Goal: Information Seeking & Learning: Learn about a topic

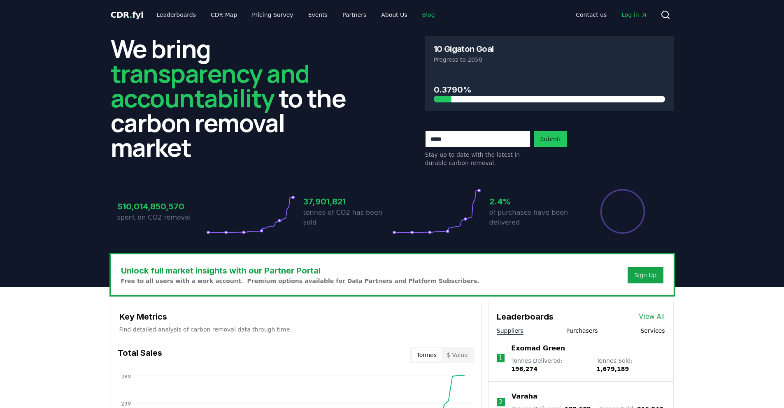
click at [416, 9] on link "Blog" at bounding box center [429, 14] width 26 height 15
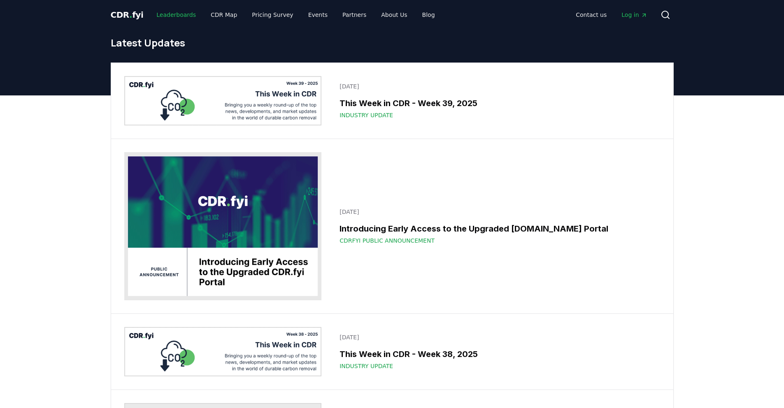
click at [177, 14] on link "Leaderboards" at bounding box center [176, 14] width 53 height 15
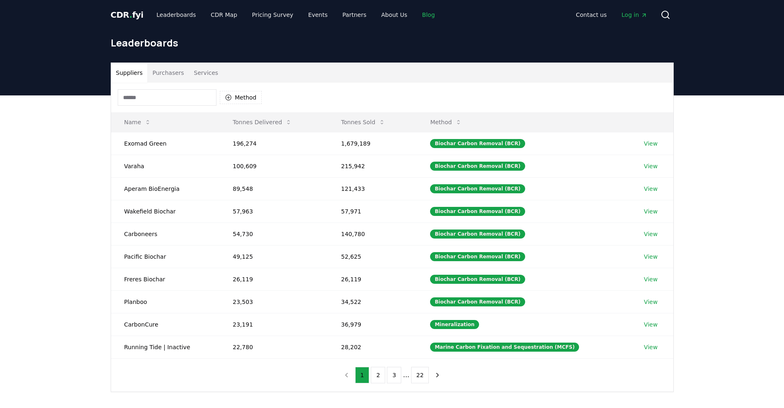
click at [418, 14] on link "Blog" at bounding box center [429, 14] width 26 height 15
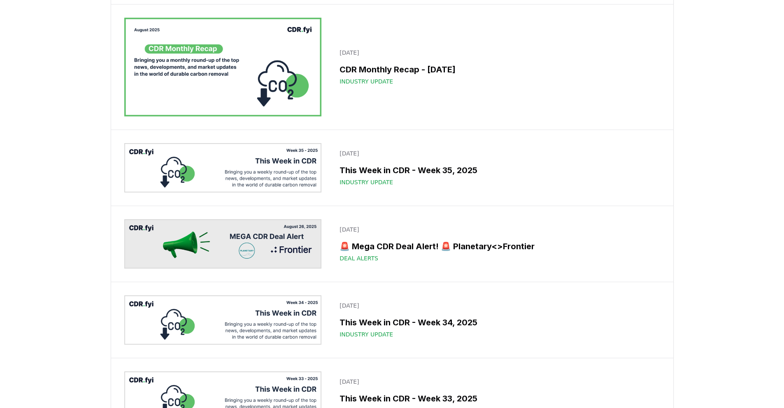
scroll to position [678, 0]
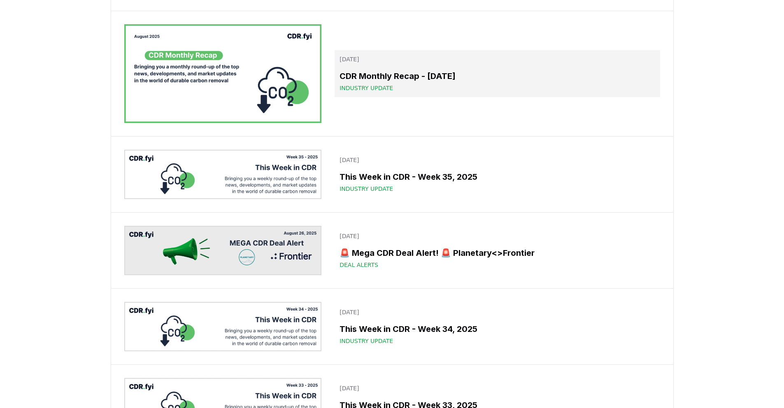
click at [405, 82] on h3 "CDR Monthly Recap - August 2025" at bounding box center [497, 76] width 315 height 12
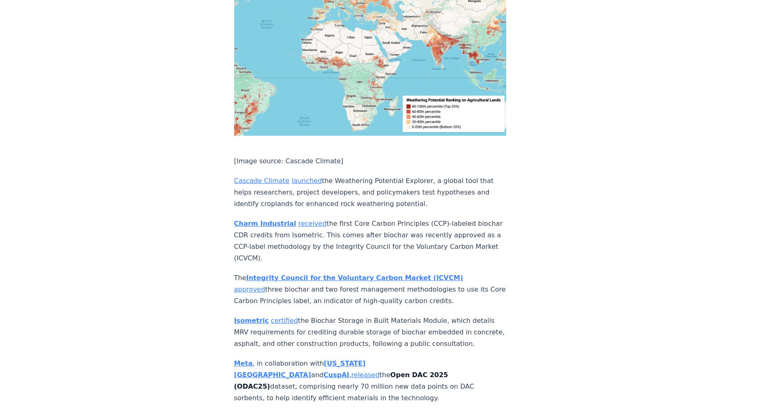
scroll to position [3440, 0]
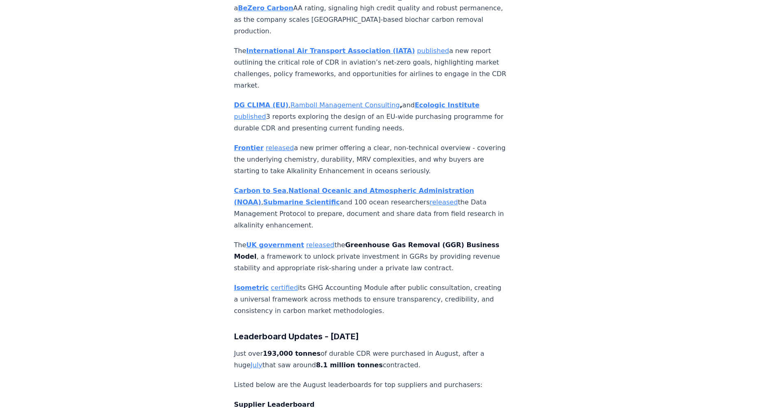
scroll to position [3443, 0]
drag, startPoint x: 263, startPoint y: 79, endPoint x: 310, endPoint y: 76, distance: 47.5
click at [310, 349] on strong "193,000 tonnes" at bounding box center [292, 353] width 58 height 8
click at [325, 347] on p "Just over 193,000 tonnes of durable CDR were purchased in August, after a huge …" at bounding box center [370, 358] width 272 height 23
click at [263, 361] on link "July" at bounding box center [257, 365] width 12 height 8
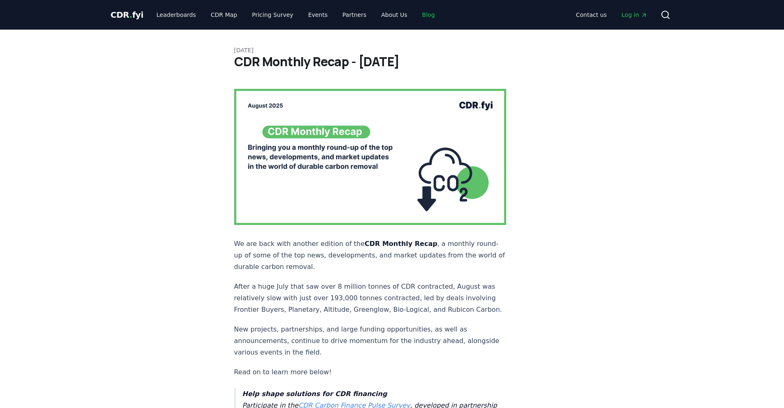
click at [416, 16] on link "Blog" at bounding box center [429, 14] width 26 height 15
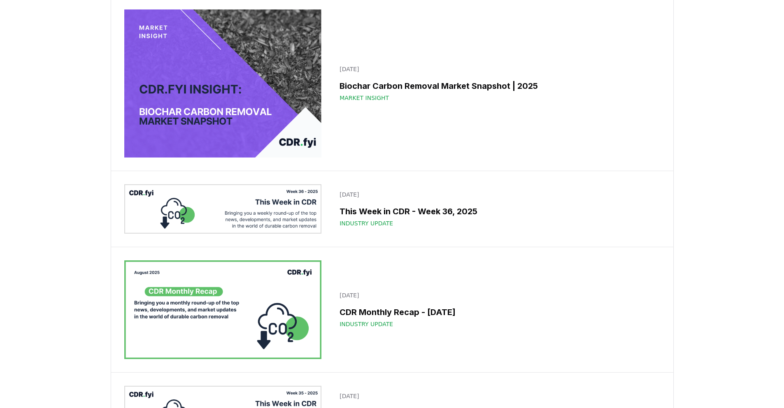
scroll to position [553, 0]
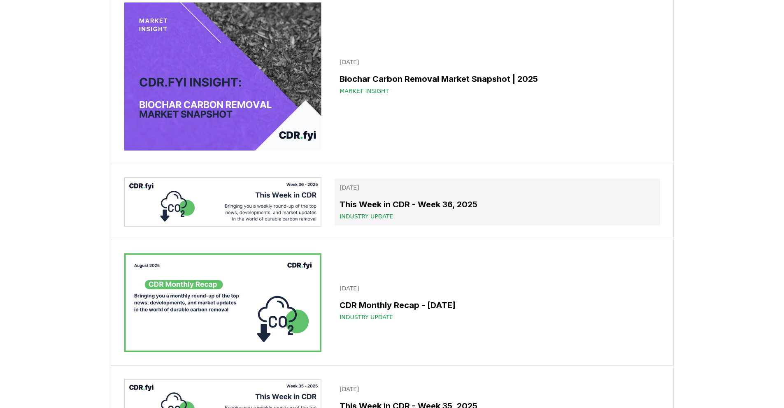
click at [415, 192] on p "September 05, 2025" at bounding box center [497, 188] width 315 height 8
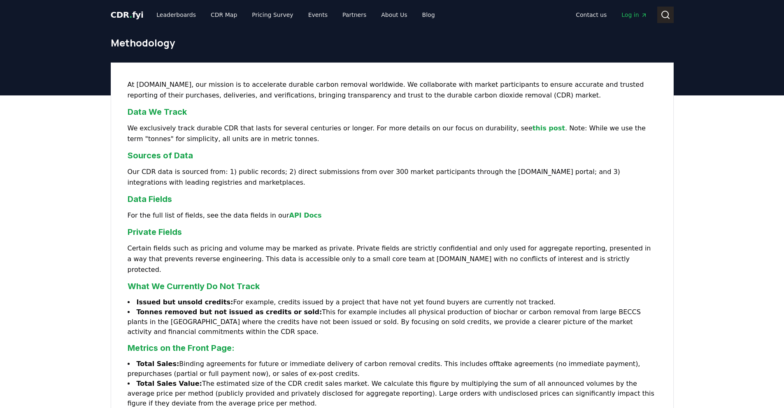
click at [668, 14] on icon at bounding box center [666, 15] width 10 height 10
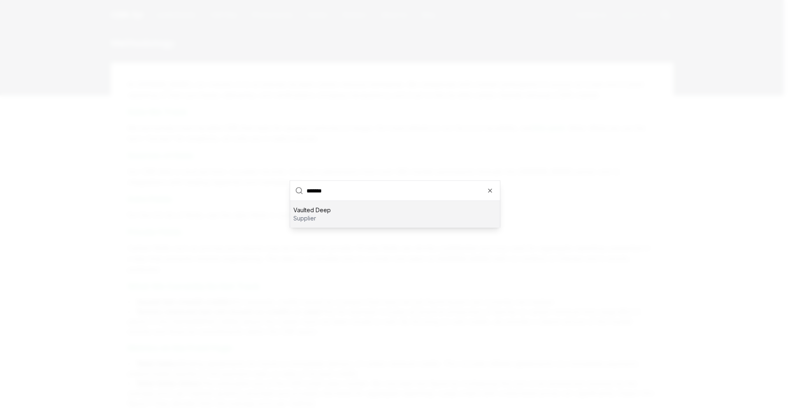
type input "*******"
click at [311, 212] on p "Vaulted Deep" at bounding box center [311, 210] width 37 height 8
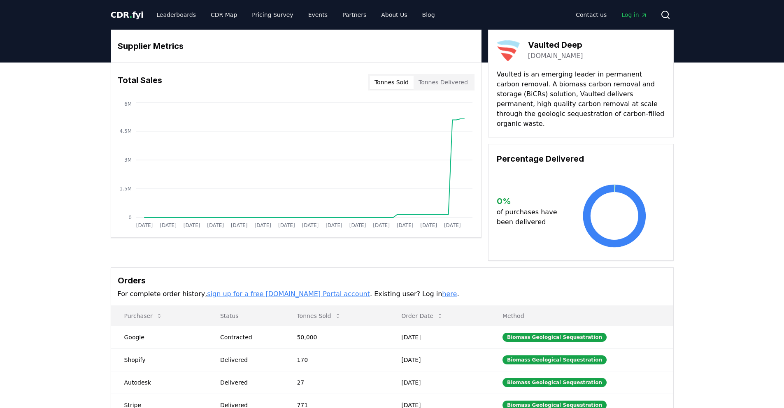
click at [548, 58] on link "[DOMAIN_NAME]" at bounding box center [555, 56] width 55 height 10
